Goal: Transaction & Acquisition: Subscribe to service/newsletter

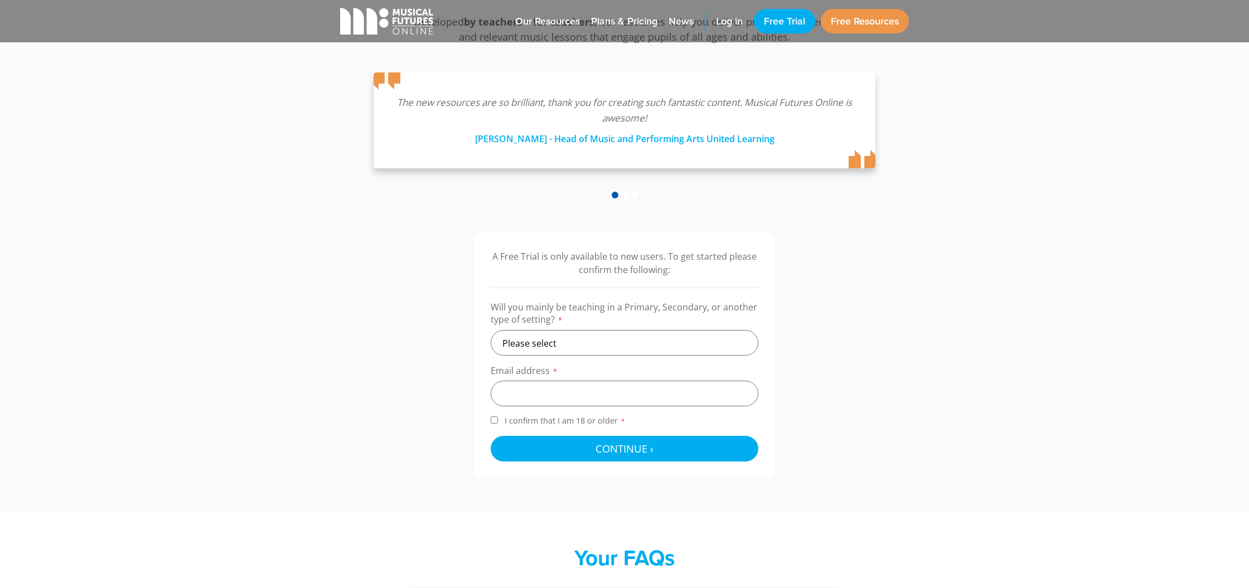
scroll to position [167, 0]
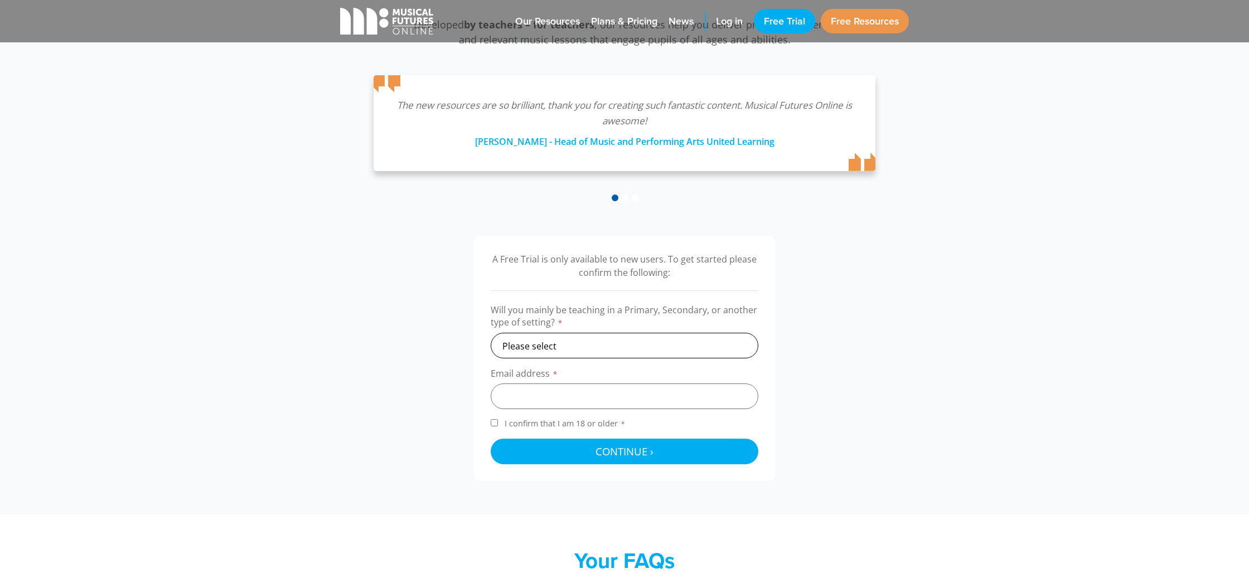
click at [558, 340] on select "Please select Primary Secondary Other" at bounding box center [625, 346] width 268 height 26
select select "secondary"
click at [491, 333] on select "Please select Primary Secondary Other" at bounding box center [625, 346] width 268 height 26
click at [545, 393] on input "email" at bounding box center [625, 397] width 268 height 26
type input "derek.monson@scs.on.ca"
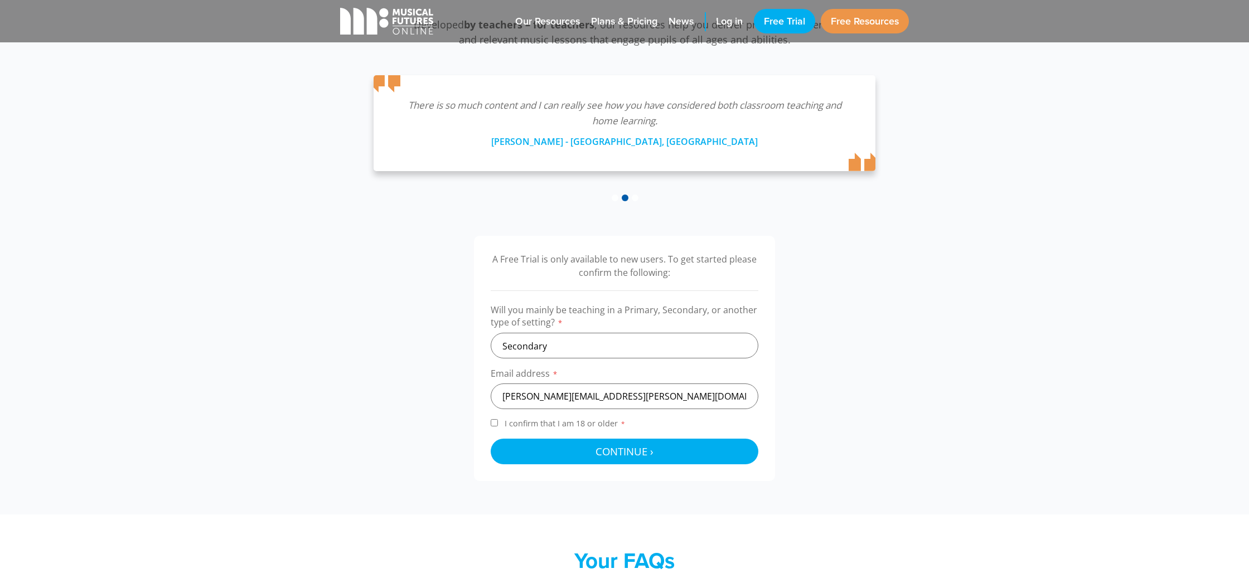
click at [496, 423] on input "I confirm that I am 18 or older *" at bounding box center [494, 422] width 7 height 7
checkbox input "true"
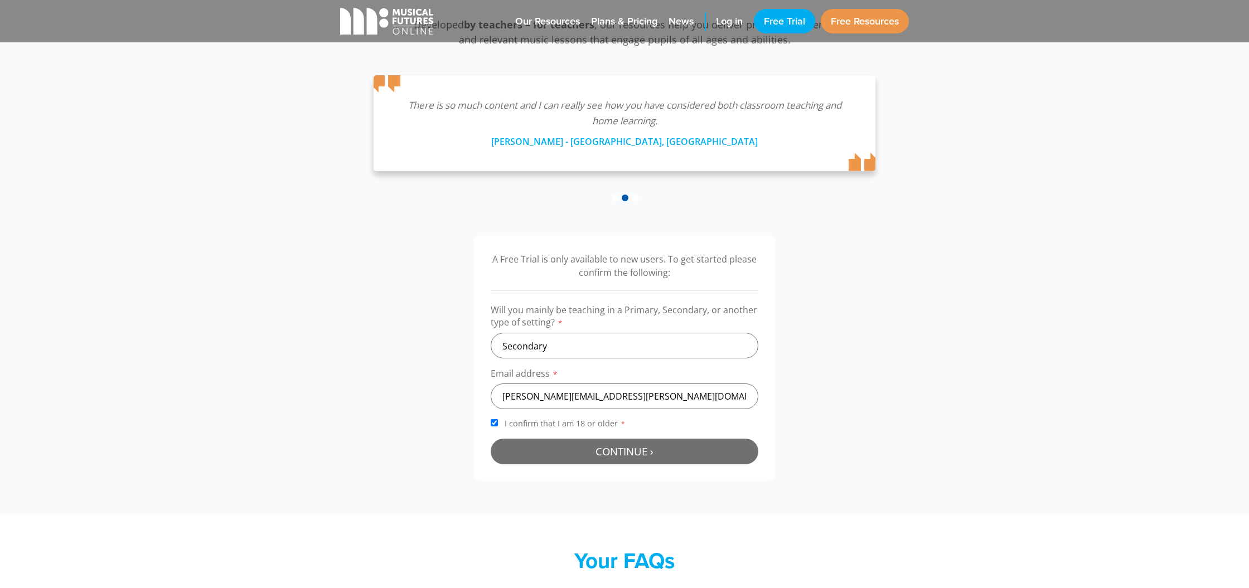
click at [640, 458] on span "Continue ›" at bounding box center [625, 451] width 58 height 14
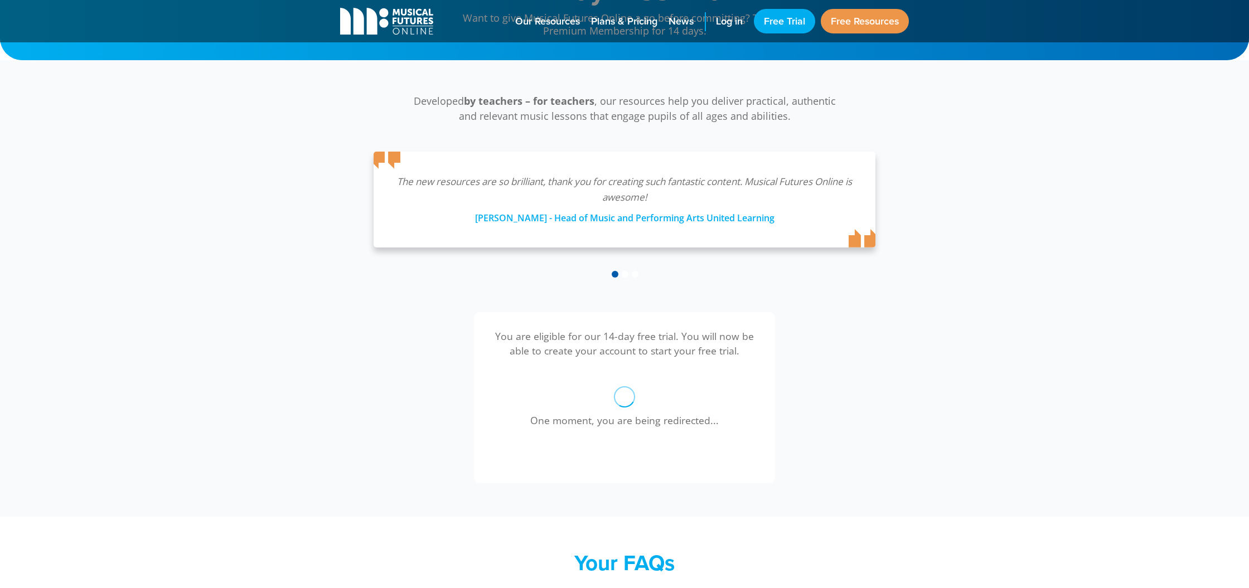
scroll to position [90, 0]
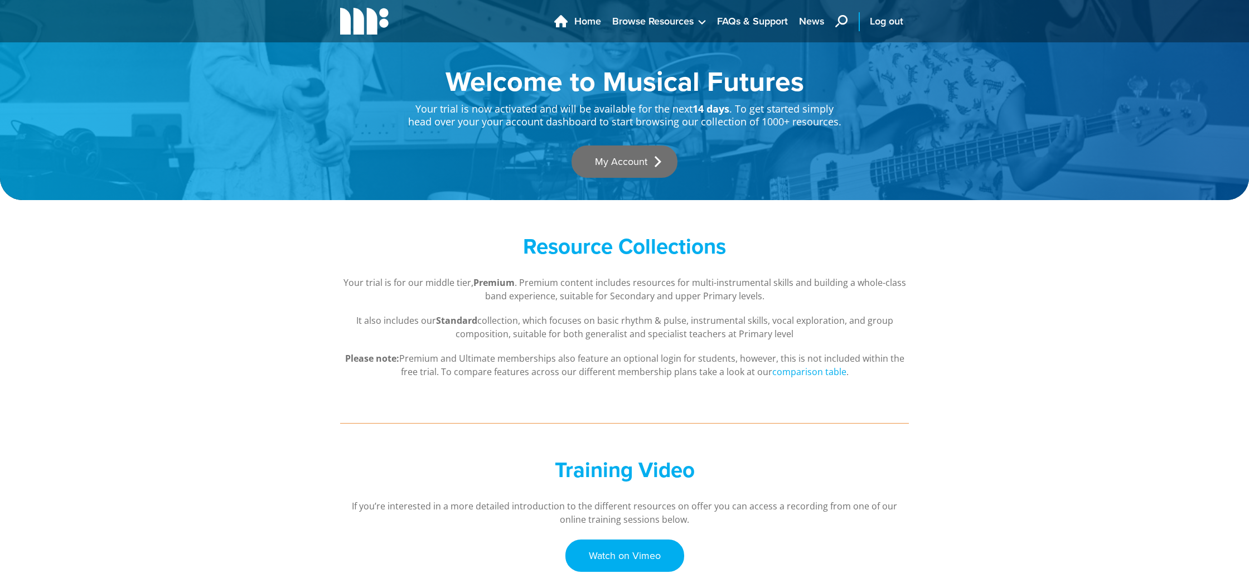
click at [632, 164] on link "My Account" at bounding box center [625, 162] width 106 height 32
